Goal: Task Accomplishment & Management: Manage account settings

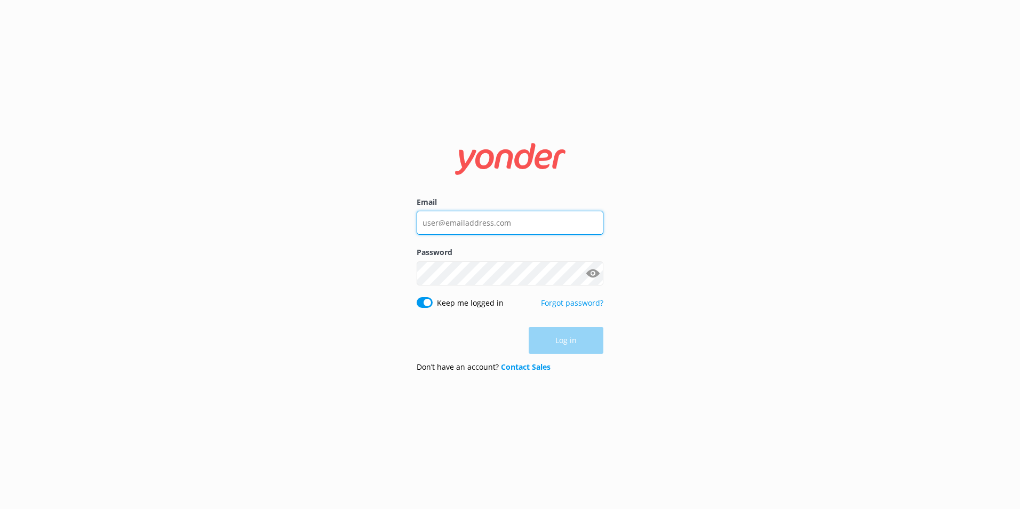
type input "[PERSON_NAME][EMAIL_ADDRESS][PERSON_NAME][DOMAIN_NAME]"
click at [559, 342] on div "Log in" at bounding box center [510, 340] width 187 height 27
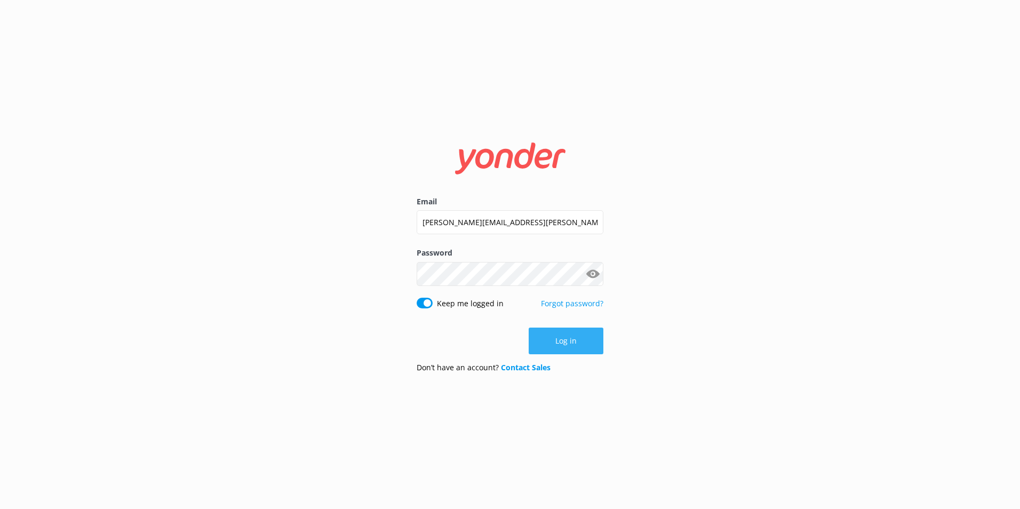
click at [559, 342] on button "Log in" at bounding box center [566, 340] width 75 height 27
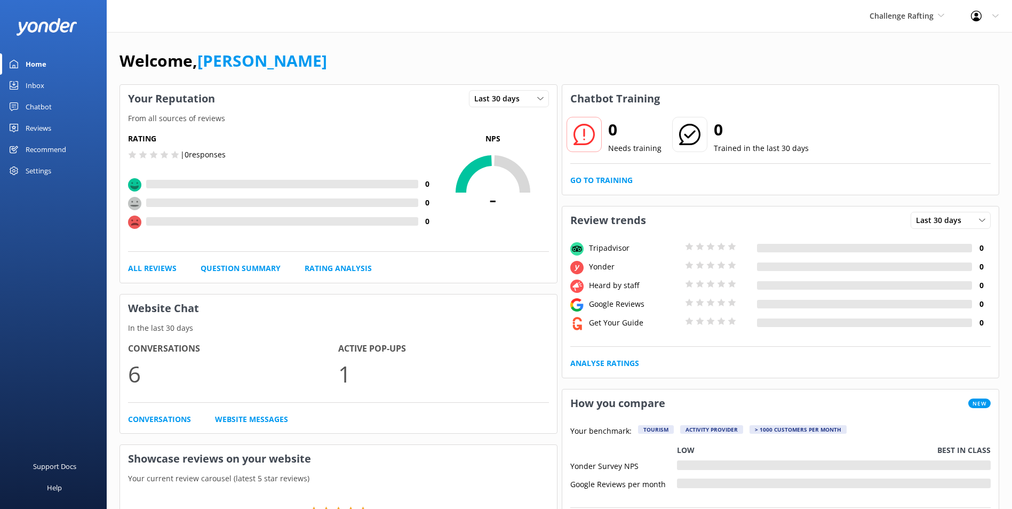
click at [50, 75] on div "Home Inbox Chatbot Content Products Chat Logs Website Widget Pop-up messages Re…" at bounding box center [53, 117] width 107 height 128
click at [46, 82] on link "Inbox" at bounding box center [53, 85] width 107 height 21
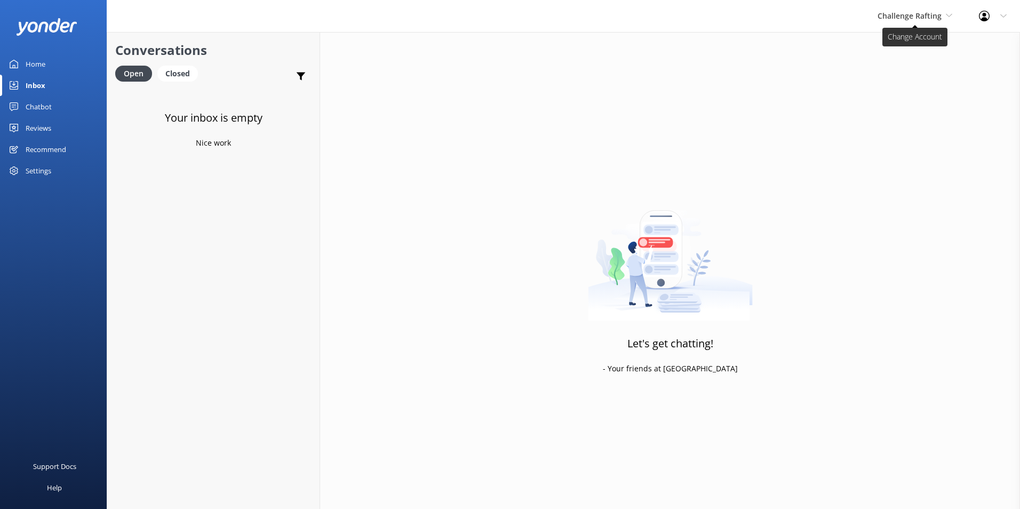
click at [915, 13] on span "Challenge Rafting" at bounding box center [909, 16] width 64 height 10
click at [918, 35] on link "Milford Sound Scenic Flights" at bounding box center [917, 45] width 107 height 26
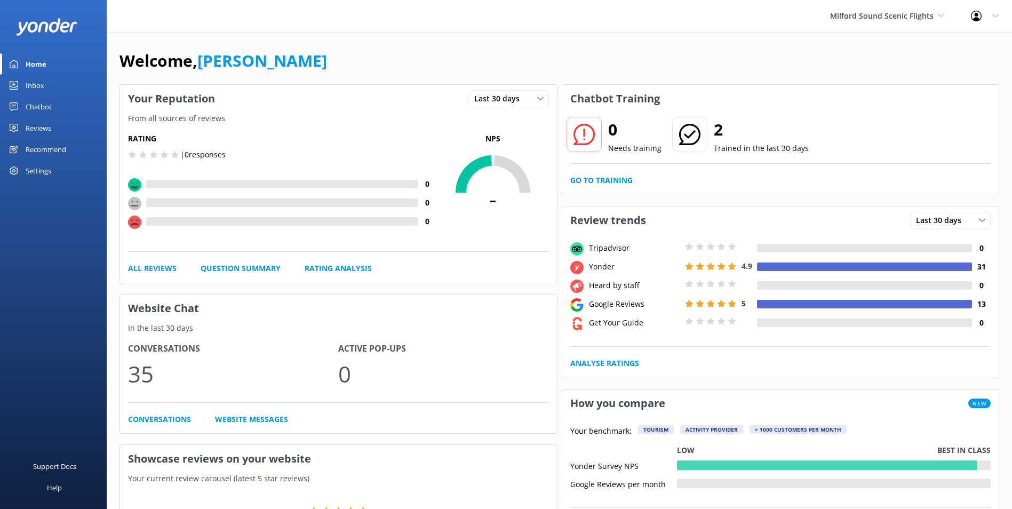
click at [40, 76] on div "Inbox" at bounding box center [35, 85] width 19 height 21
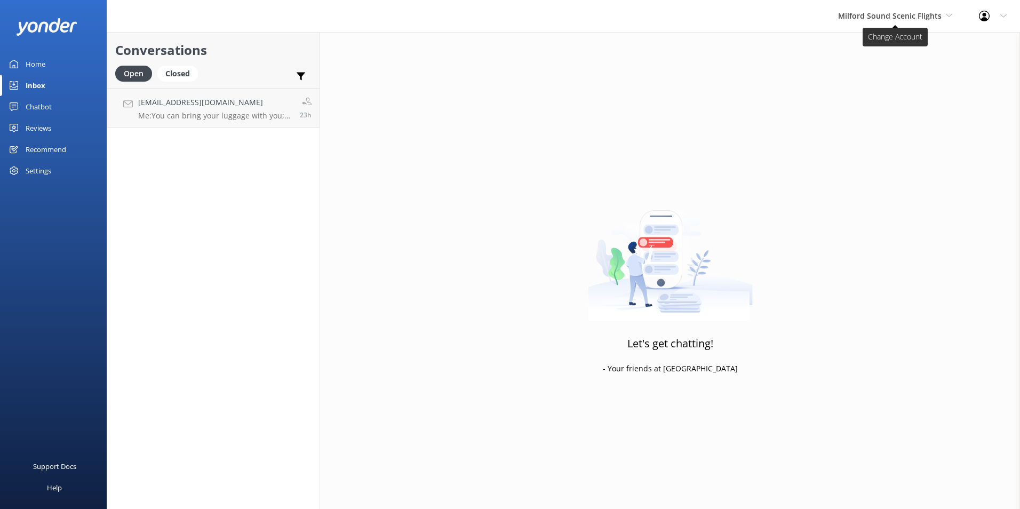
click at [935, 15] on span "Milford Sound Scenic Flights" at bounding box center [889, 16] width 103 height 10
click at [255, 113] on p "Me: You can bring your luggage with you; we will store it securely at our offic…" at bounding box center [215, 116] width 154 height 10
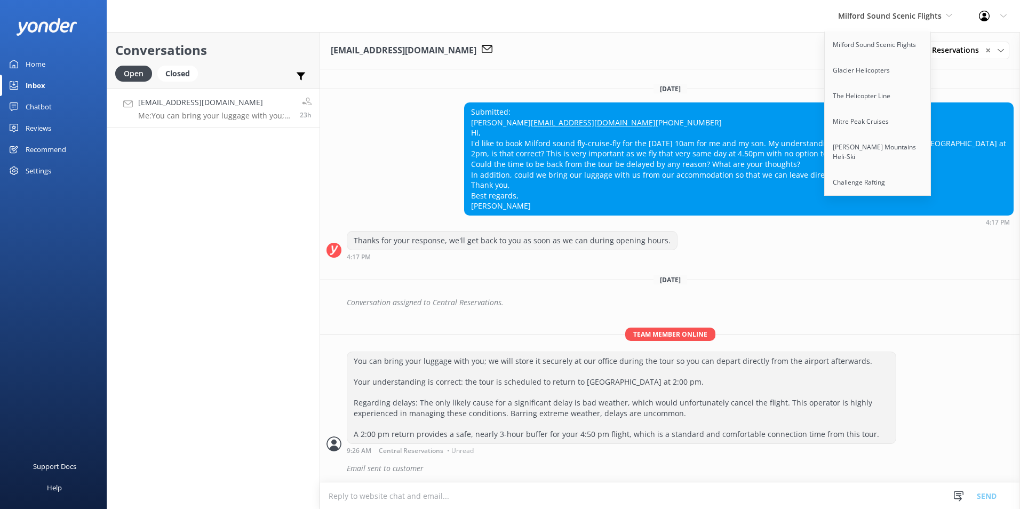
scroll to position [688, 0]
click at [858, 19] on span "Milford Sound Scenic Flights" at bounding box center [889, 16] width 103 height 10
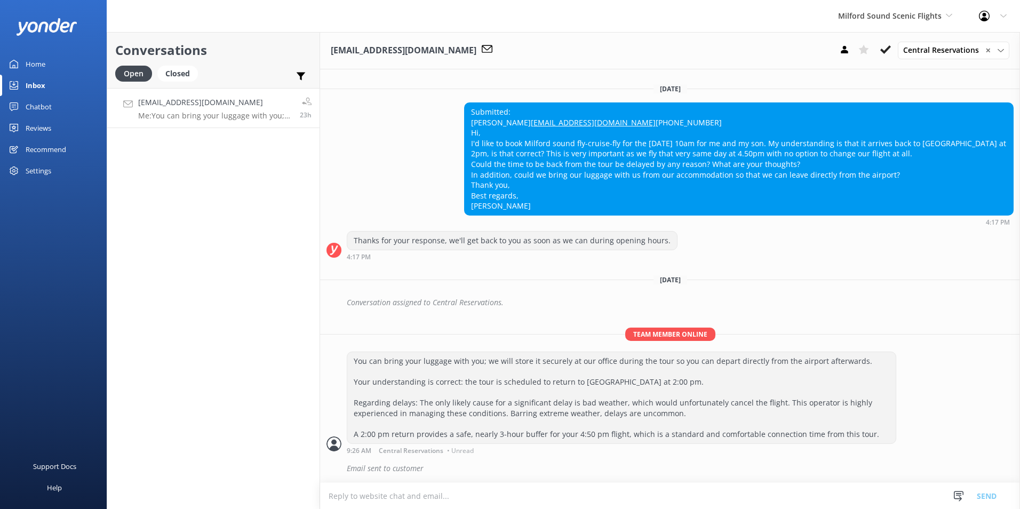
click at [676, 40] on div "[EMAIL_ADDRESS][DOMAIN_NAME] Central Reservations ✕ [PERSON_NAME] [PERSON_NAME]…" at bounding box center [670, 50] width 700 height 37
click at [886, 46] on icon at bounding box center [885, 49] width 11 height 11
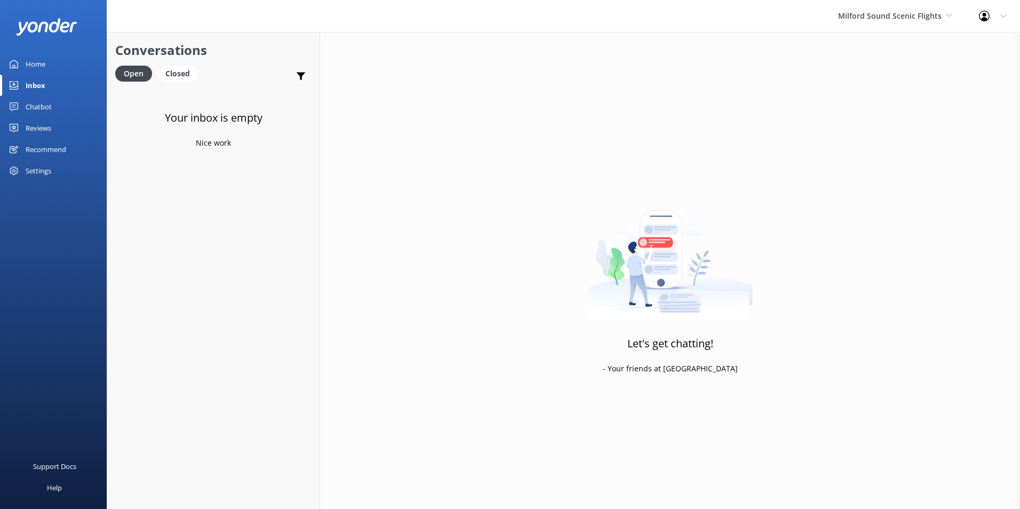
drag, startPoint x: 931, startPoint y: 7, endPoint x: 921, endPoint y: 27, distance: 22.9
click at [928, 11] on div "Milford Sound Scenic Flights [GEOGRAPHIC_DATA] Scenic Flights Glacier Helicopte…" at bounding box center [895, 16] width 141 height 32
click at [885, 83] on link "Glacier Helicopters" at bounding box center [878, 71] width 107 height 26
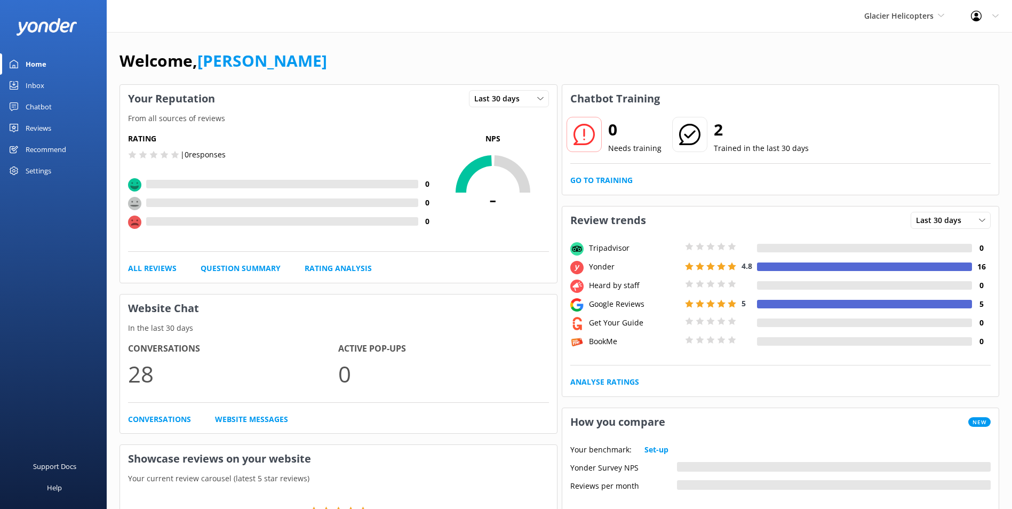
click at [71, 90] on link "Inbox" at bounding box center [53, 85] width 107 height 21
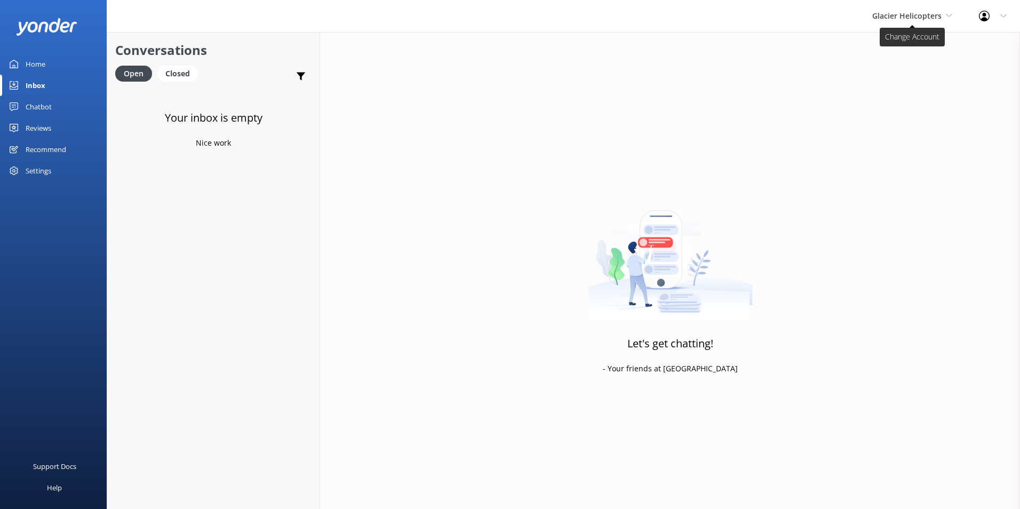
click at [917, 12] on span "Glacier Helicopters" at bounding box center [906, 16] width 69 height 10
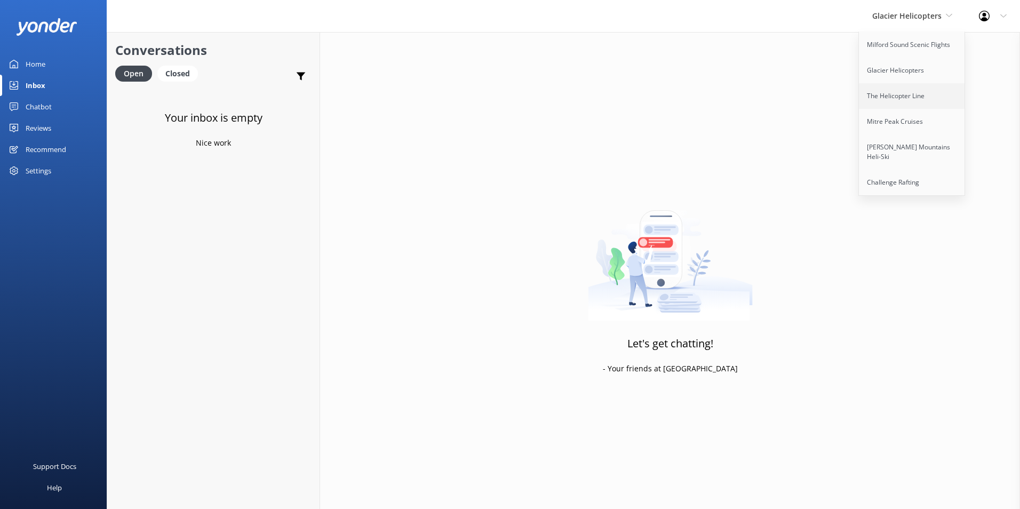
click at [893, 90] on link "The Helicopter Line" at bounding box center [912, 96] width 107 height 26
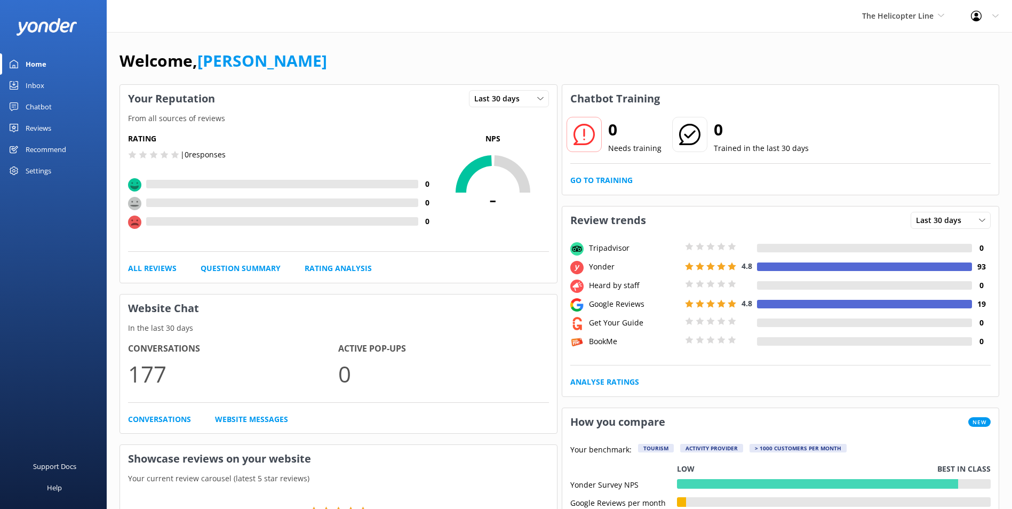
click at [52, 79] on link "Inbox" at bounding box center [53, 85] width 107 height 21
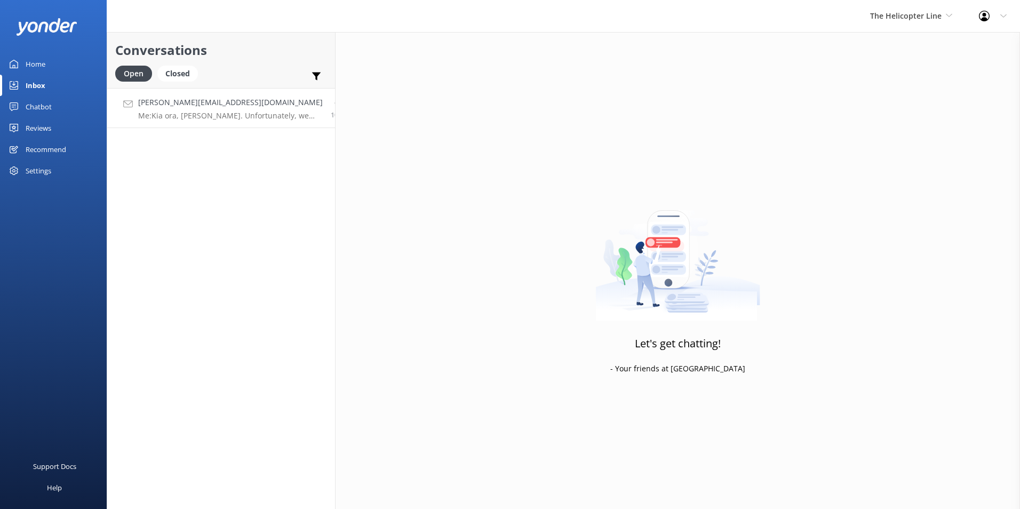
click at [220, 102] on h4 "[PERSON_NAME][EMAIL_ADDRESS][DOMAIN_NAME]" at bounding box center [230, 103] width 185 height 12
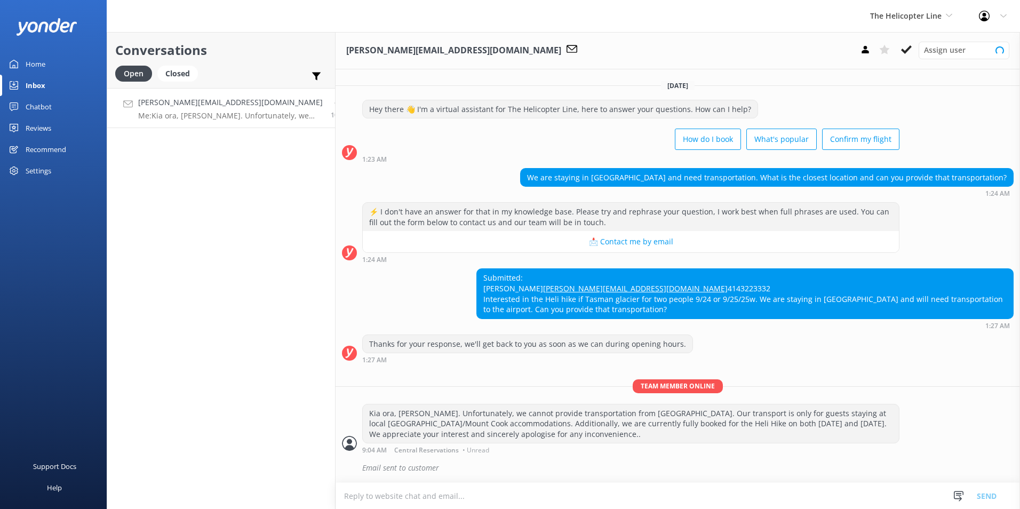
scroll to position [19, 0]
click at [910, 51] on icon at bounding box center [906, 49] width 11 height 11
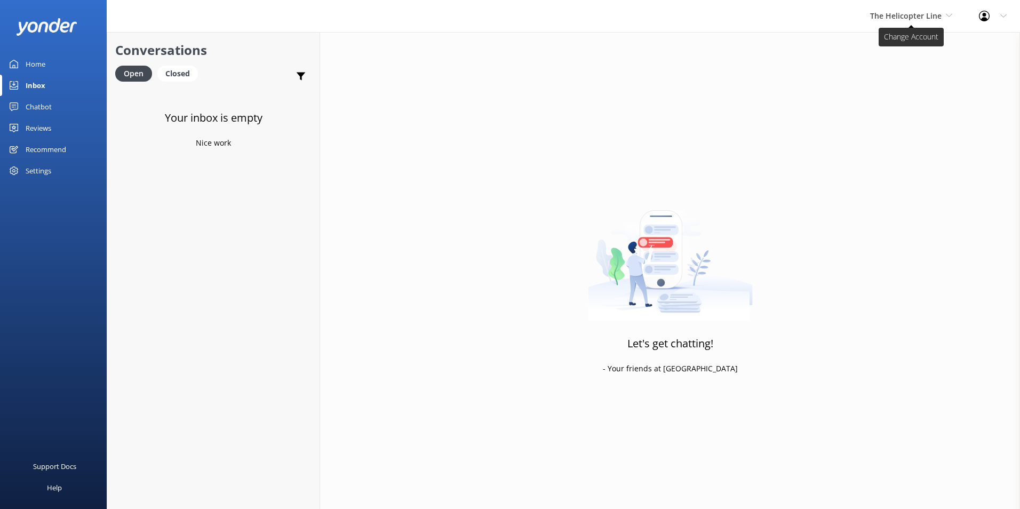
click at [929, 22] on span "The Helicopter Line" at bounding box center [911, 16] width 82 height 12
click at [894, 120] on link "Mitre Peak Cruises" at bounding box center [910, 122] width 107 height 26
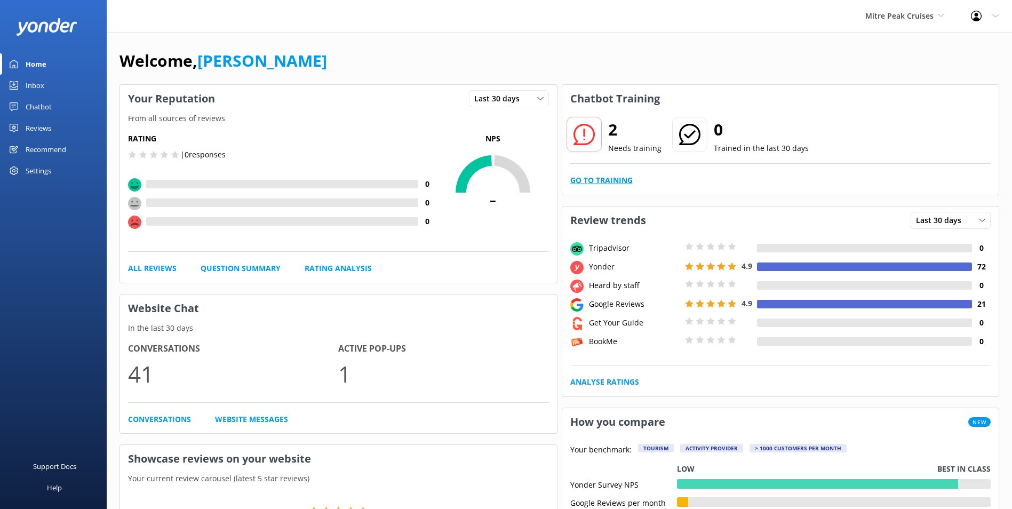
click at [627, 175] on link "Go to Training" at bounding box center [601, 180] width 62 height 12
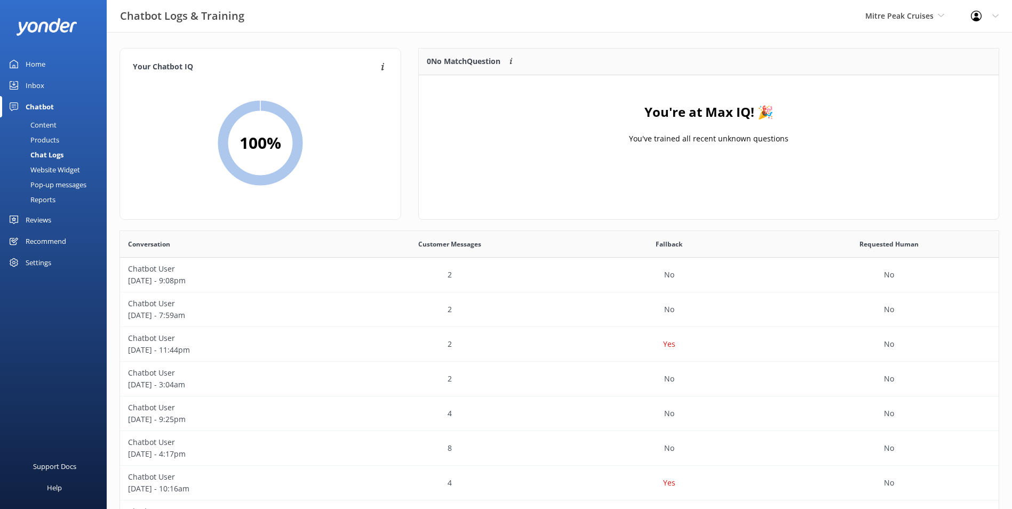
scroll to position [125, 571]
click at [63, 75] on link "Inbox" at bounding box center [53, 85] width 107 height 21
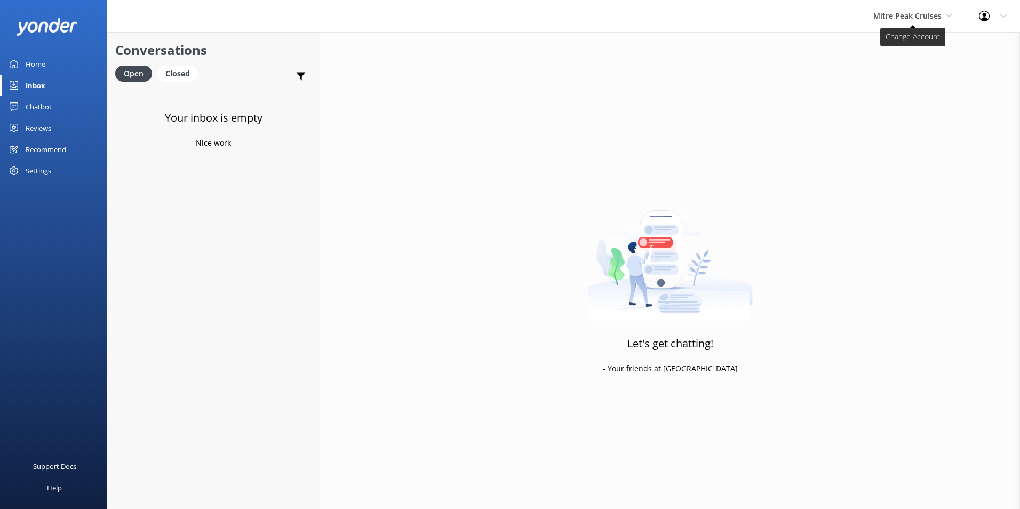
click at [904, 18] on span "Mitre Peak Cruises" at bounding box center [907, 16] width 68 height 10
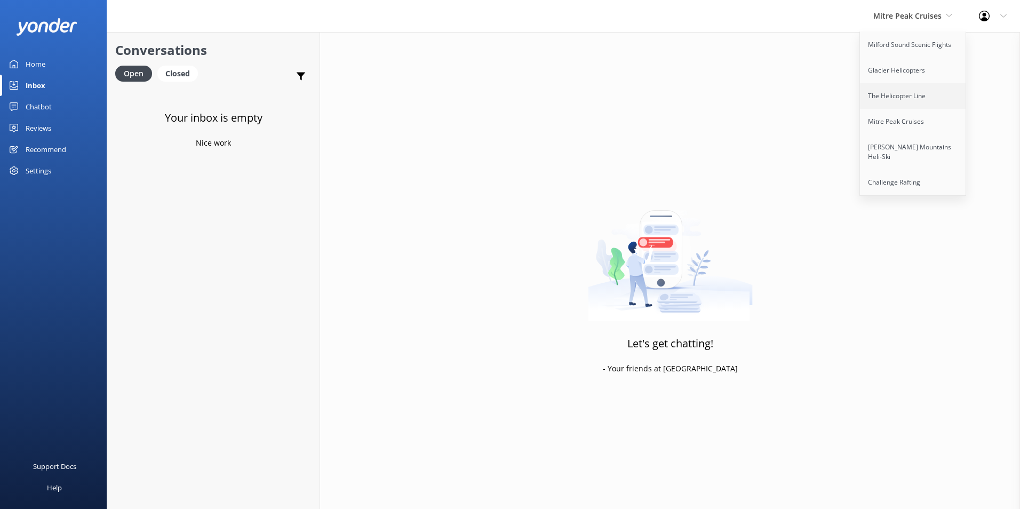
click at [890, 96] on link "The Helicopter Line" at bounding box center [913, 96] width 107 height 26
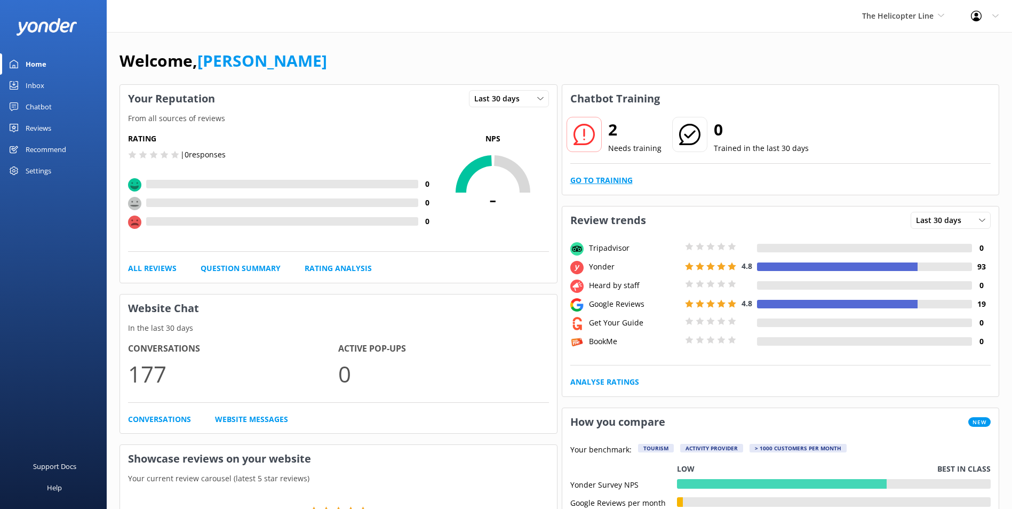
click at [606, 179] on link "Go to Training" at bounding box center [601, 180] width 62 height 12
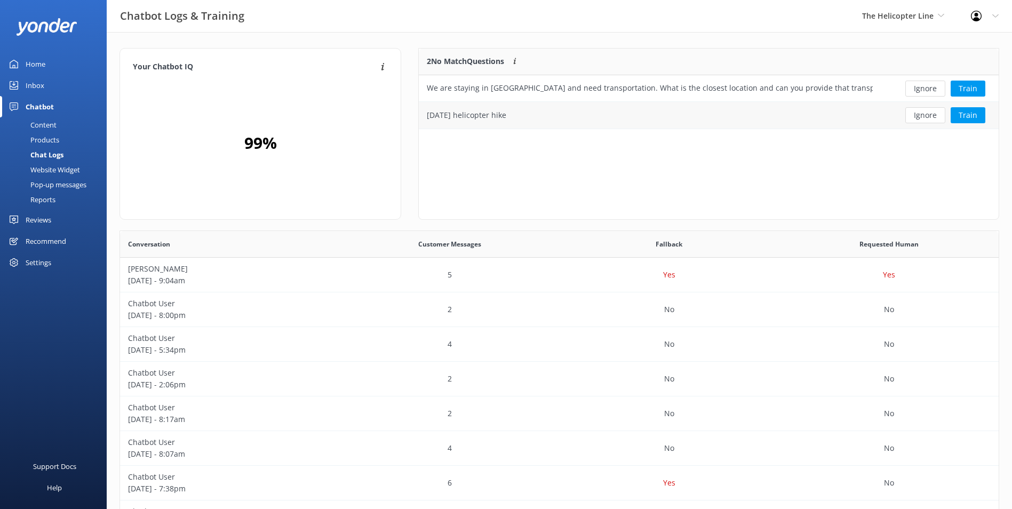
scroll to position [73, 571]
click at [930, 91] on button "Ignore" at bounding box center [925, 89] width 40 height 16
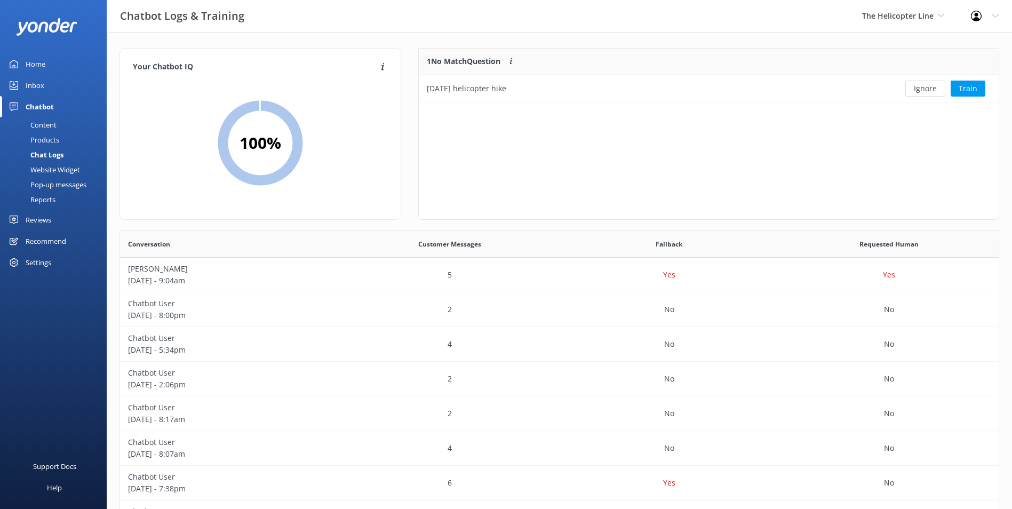
scroll to position [46, 571]
click at [930, 89] on button "Ignore" at bounding box center [925, 89] width 40 height 16
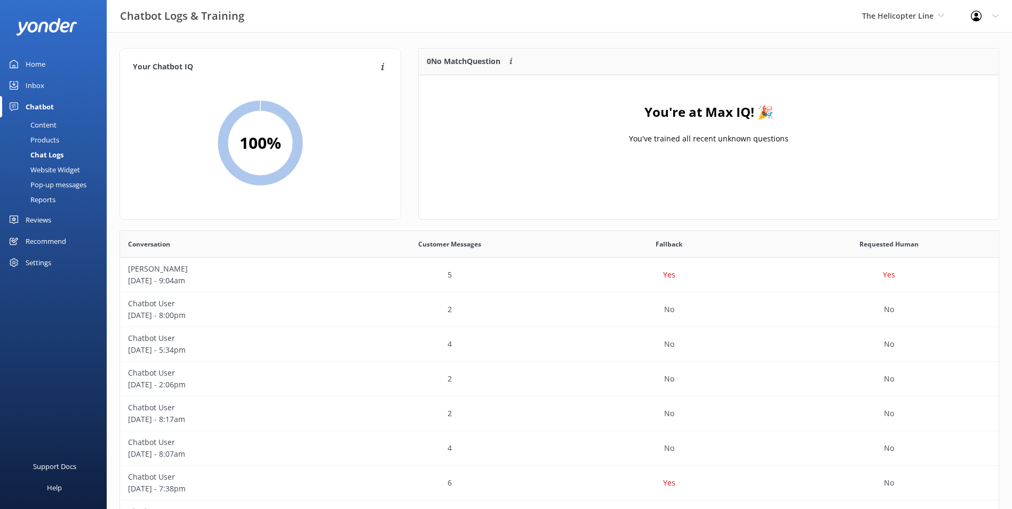
click at [905, 26] on div "The Helicopter Line Milford Sound Scenic Flights Glacier Helicopters The Helico…" at bounding box center [903, 16] width 109 height 32
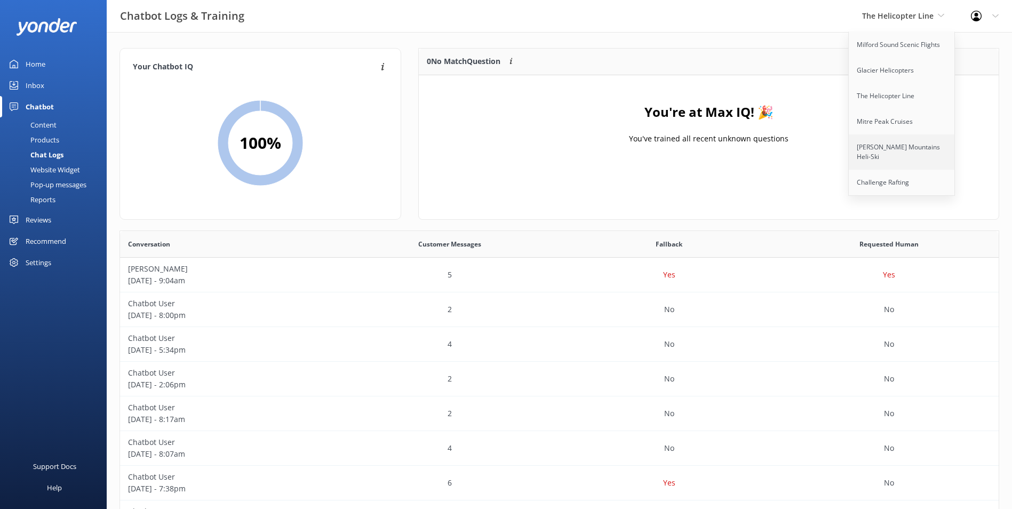
click at [899, 146] on link "[PERSON_NAME] Mountains Heli-Ski" at bounding box center [902, 151] width 107 height 35
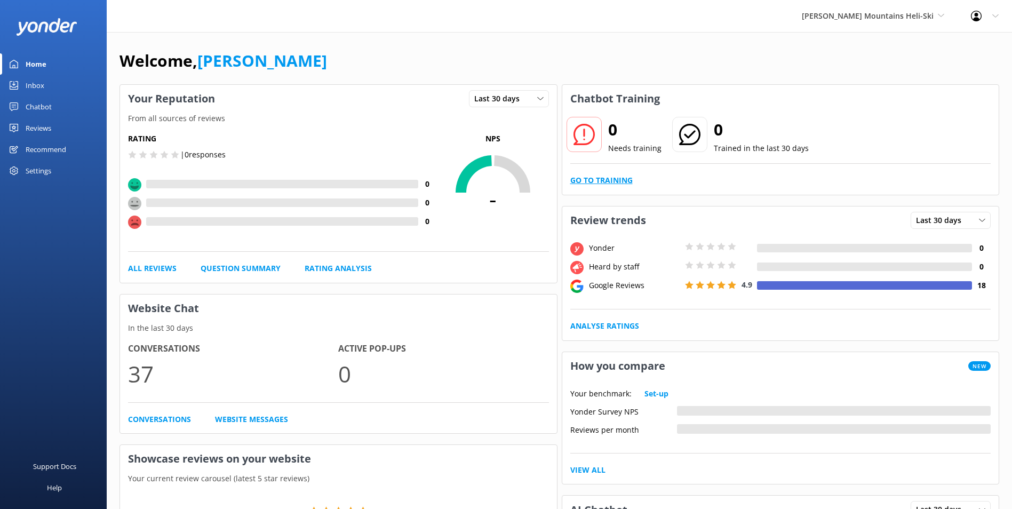
click at [611, 175] on link "Go to Training" at bounding box center [601, 180] width 62 height 12
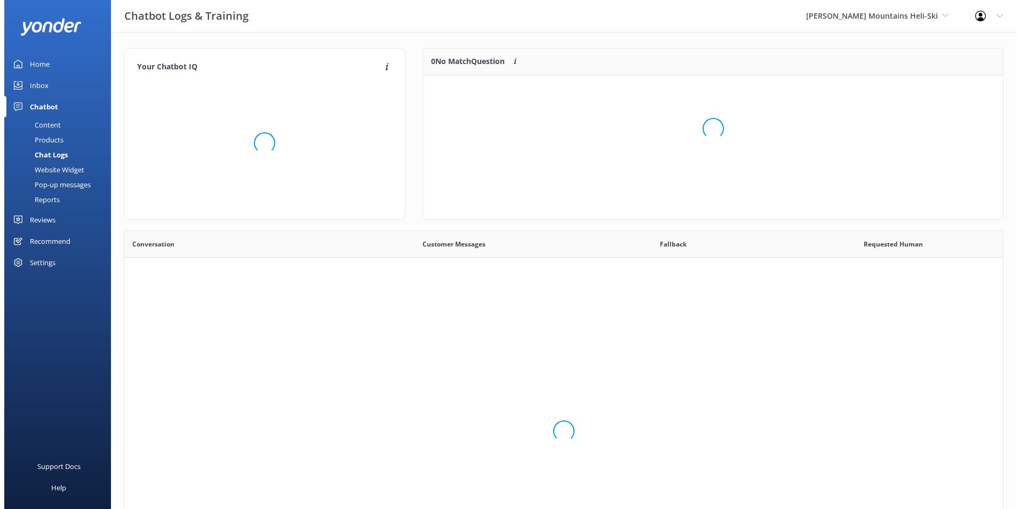
scroll to position [366, 870]
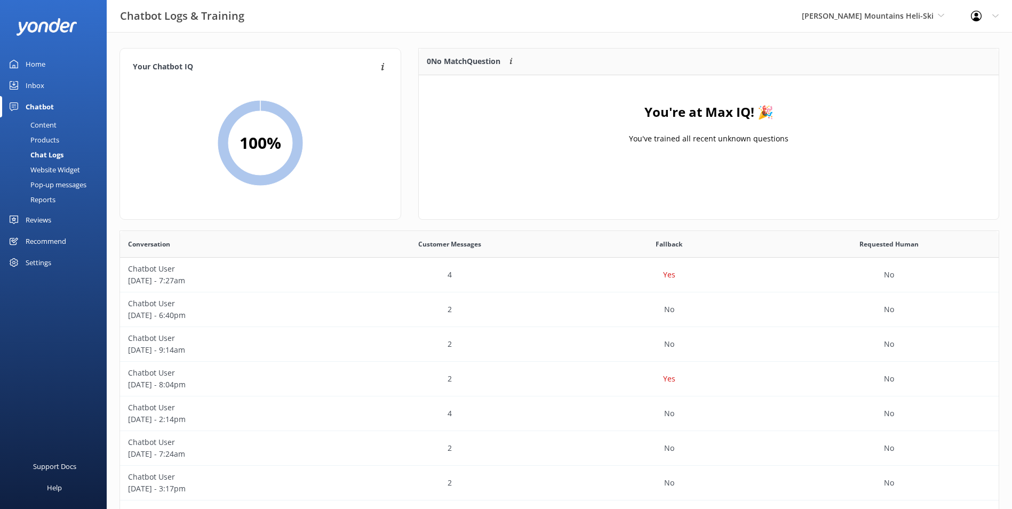
click at [70, 79] on link "Inbox" at bounding box center [53, 85] width 107 height 21
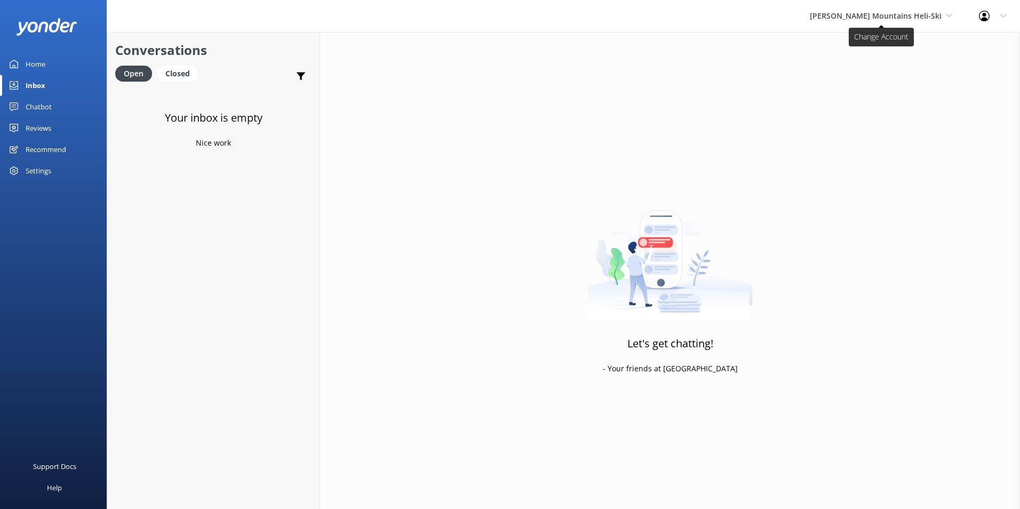
click at [930, 19] on span "[PERSON_NAME] Mountains Heli-Ski" at bounding box center [876, 16] width 132 height 10
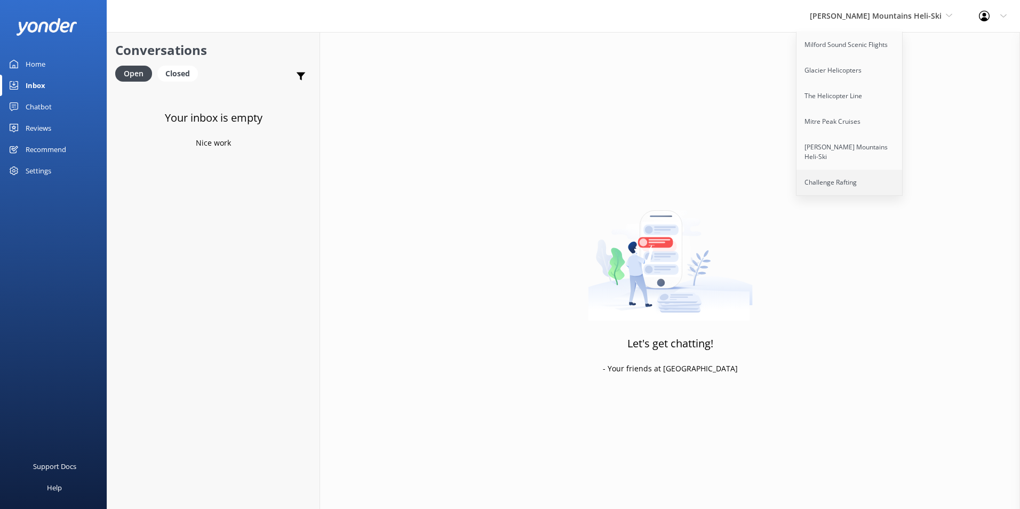
click at [894, 170] on link "Challenge Rafting" at bounding box center [849, 183] width 107 height 26
